Goal: Information Seeking & Learning: Learn about a topic

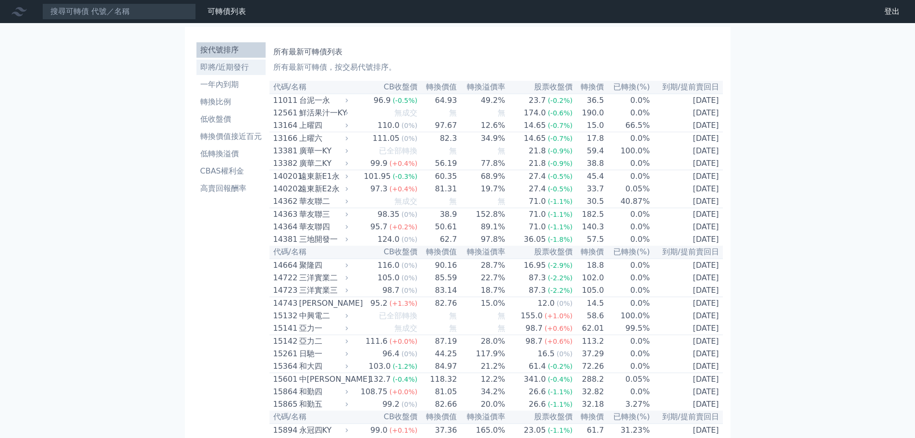
click at [218, 64] on li "即將/近期發行" at bounding box center [230, 67] width 69 height 12
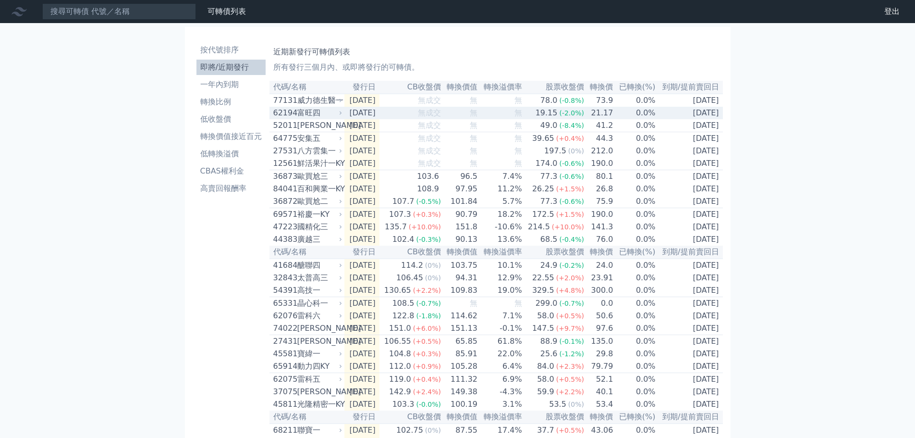
click at [316, 115] on div "富旺四" at bounding box center [318, 113] width 43 height 12
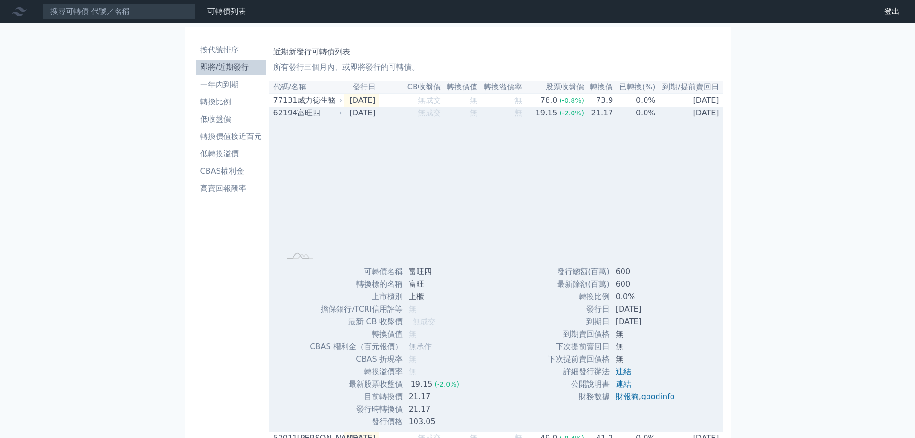
click at [307, 113] on div "富旺四" at bounding box center [318, 113] width 43 height 12
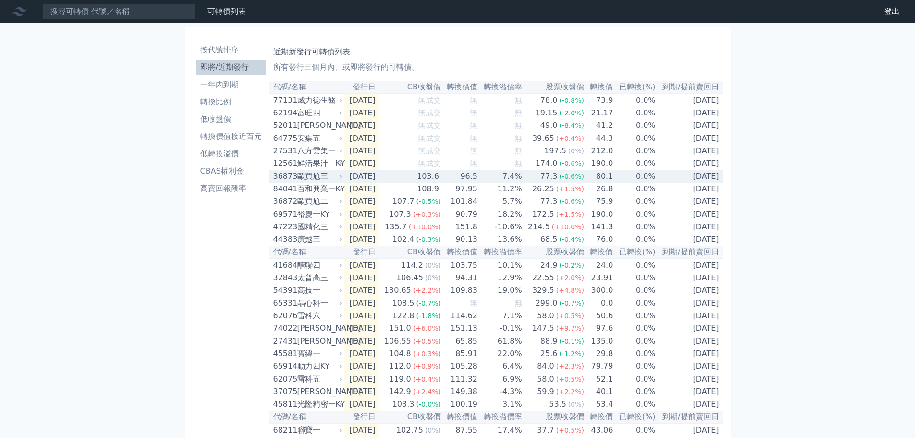
click at [322, 182] on div "歐買尬三" at bounding box center [318, 176] width 43 height 12
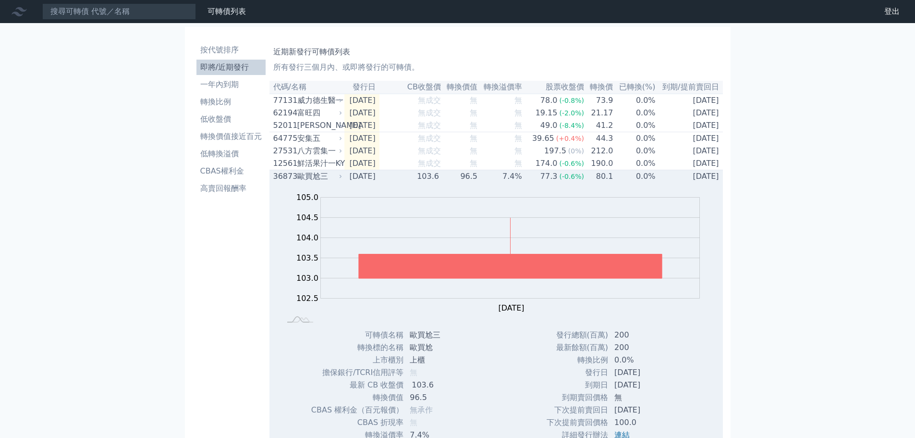
click at [326, 182] on div "歐買尬三" at bounding box center [318, 176] width 43 height 12
